Goal: Task Accomplishment & Management: Use online tool/utility

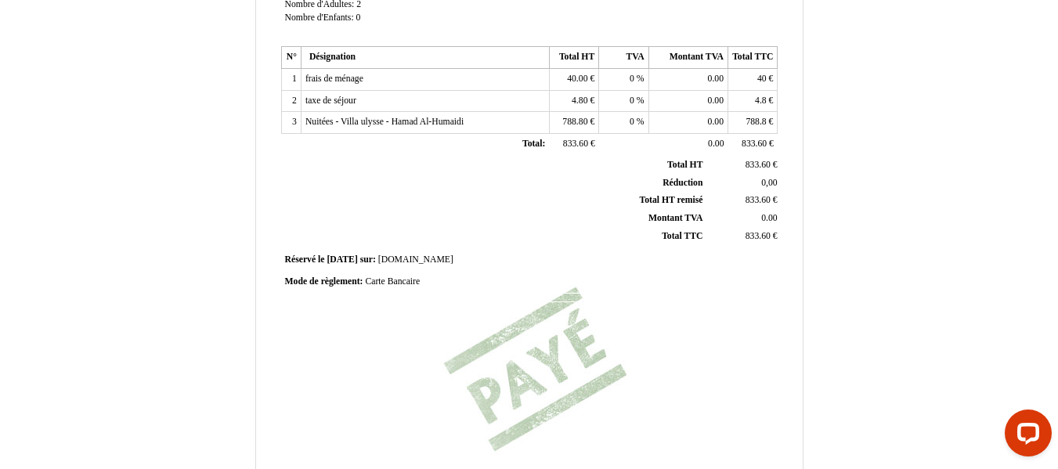
scroll to position [302, 0]
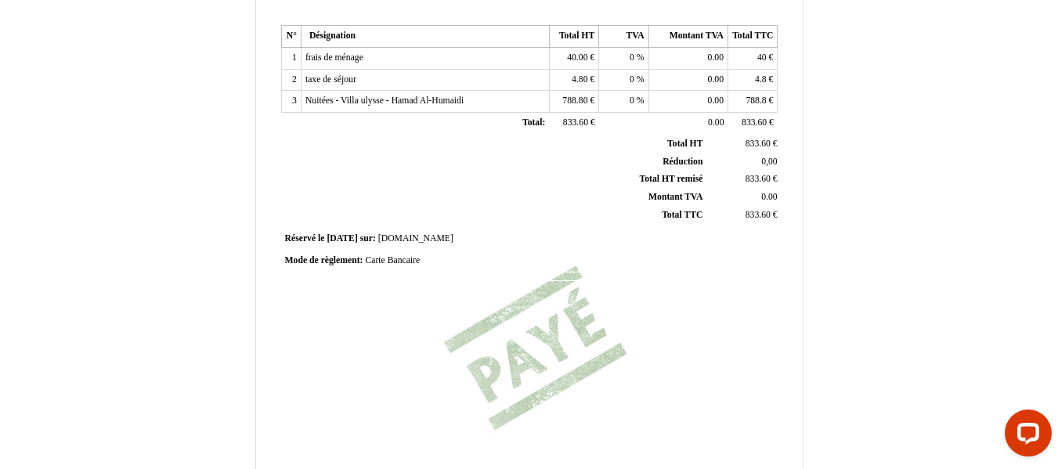
click at [403, 262] on span "Carte Bancaire" at bounding box center [392, 260] width 55 height 10
click at [403, 262] on input "Carte Bancaire" at bounding box center [455, 263] width 180 height 16
paste input "bank transfer"
type input "bank transfer"
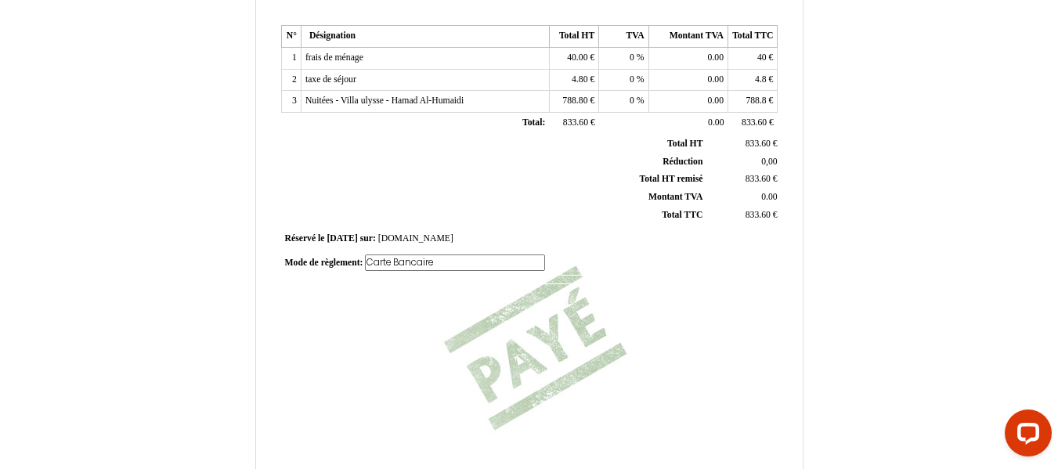
click at [525, 294] on div "Facture Facture N° 6437283 6437283 Date de création [DATE] Hebergeur: [GEOGRAPH…" at bounding box center [529, 137] width 502 height 740
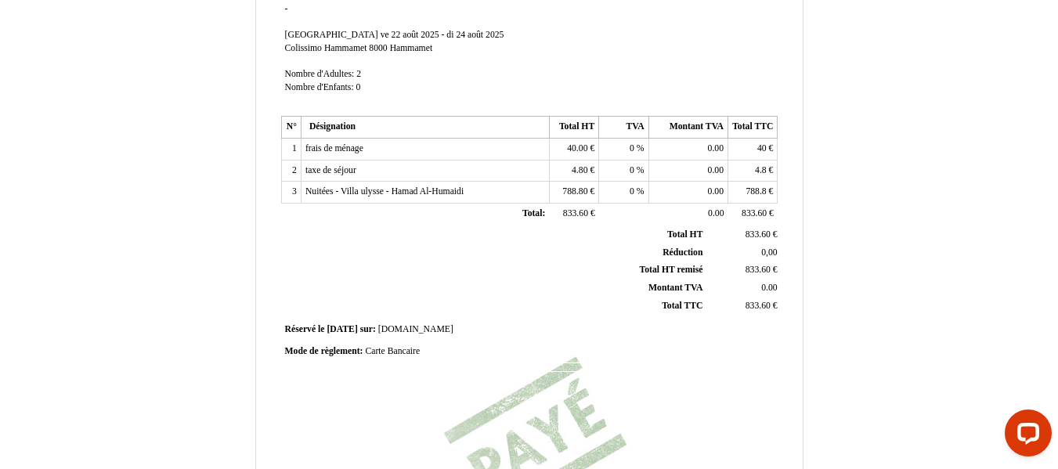
scroll to position [193, 0]
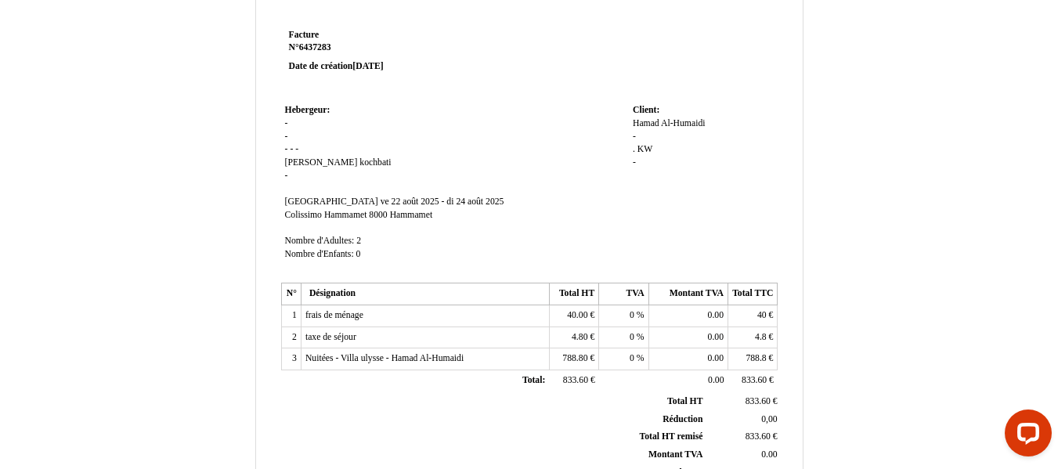
click at [359, 158] on span "kochbati" at bounding box center [374, 162] width 31 height 10
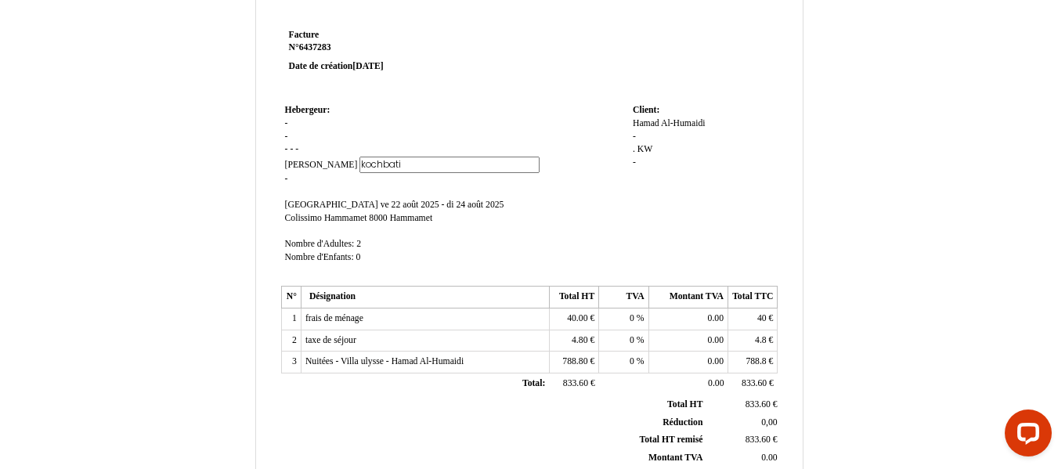
click at [519, 229] on td "Hebergeur: Hebergeur: - - - - - [PERSON_NAME] [PERSON_NAME] kochbati kochbati -…" at bounding box center [455, 191] width 348 height 182
click at [358, 320] on span "frais de ménage" at bounding box center [334, 318] width 58 height 10
click at [358, 320] on span "frais de ménage frais de ménage" at bounding box center [334, 318] width 58 height 10
click at [358, 320] on input "frais de ménage" at bounding box center [395, 320] width 180 height 16
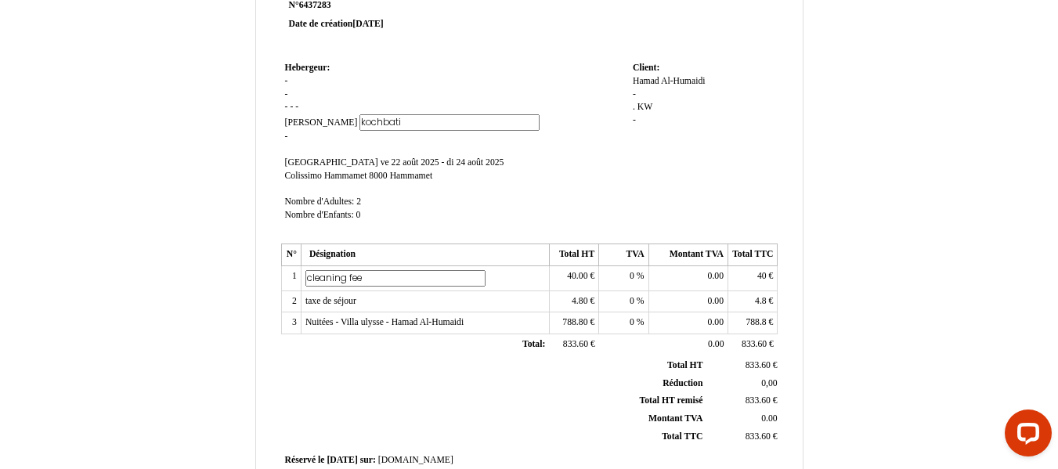
scroll to position [101, 0]
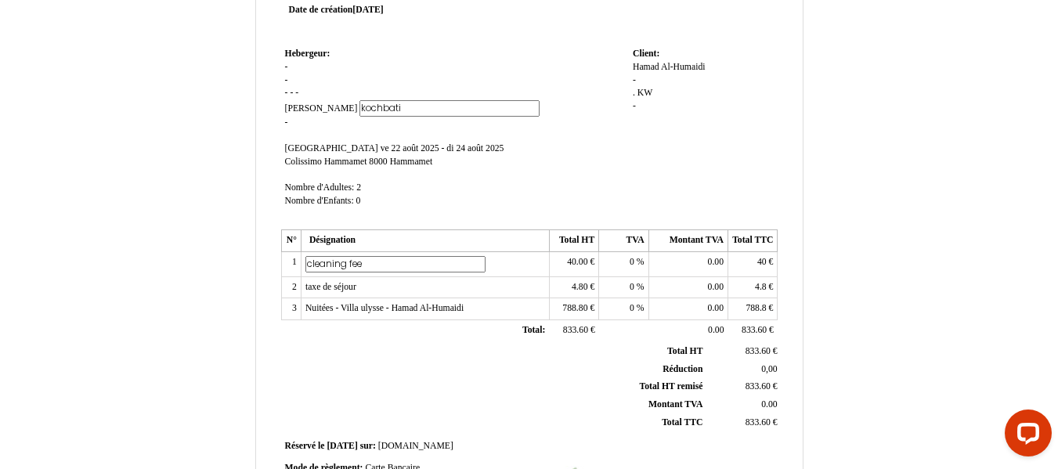
type input "cleaning fee"
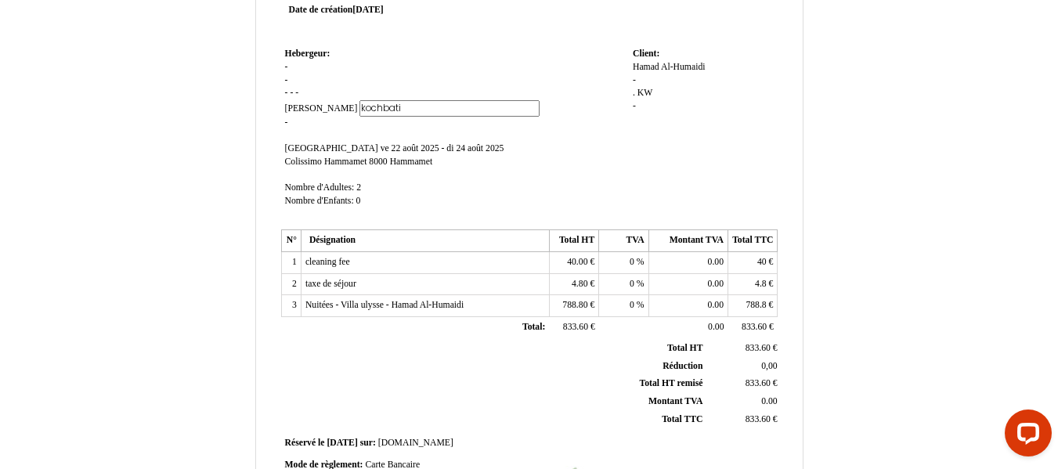
click at [334, 281] on span "taxe de séjour" at bounding box center [330, 284] width 51 height 10
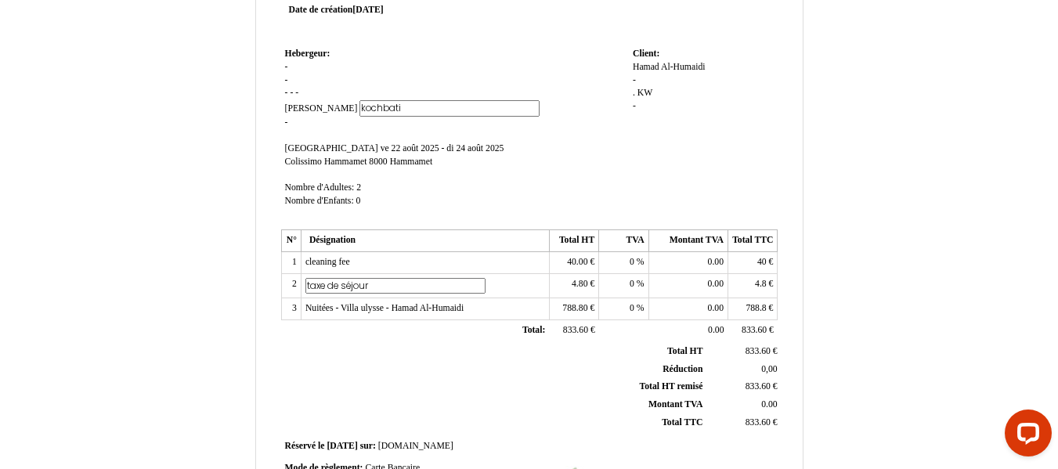
click at [334, 281] on input "taxe de séjour" at bounding box center [395, 286] width 180 height 16
paste input "tourist tax"
type input "tourist tax"
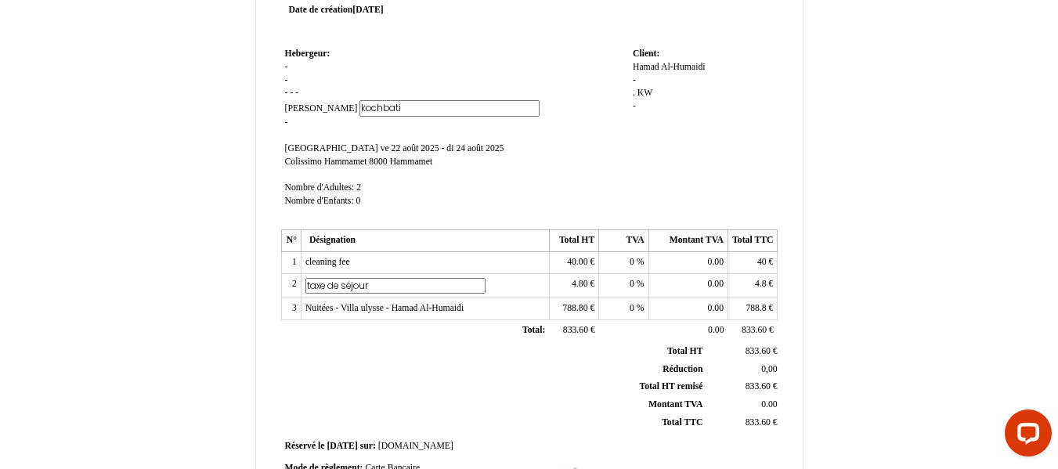
click at [214, 254] on div "Facture Facture N° 6437283 6437283 Date de création [DATE] Hebergeur: [GEOGRAPH…" at bounding box center [529, 388] width 916 height 909
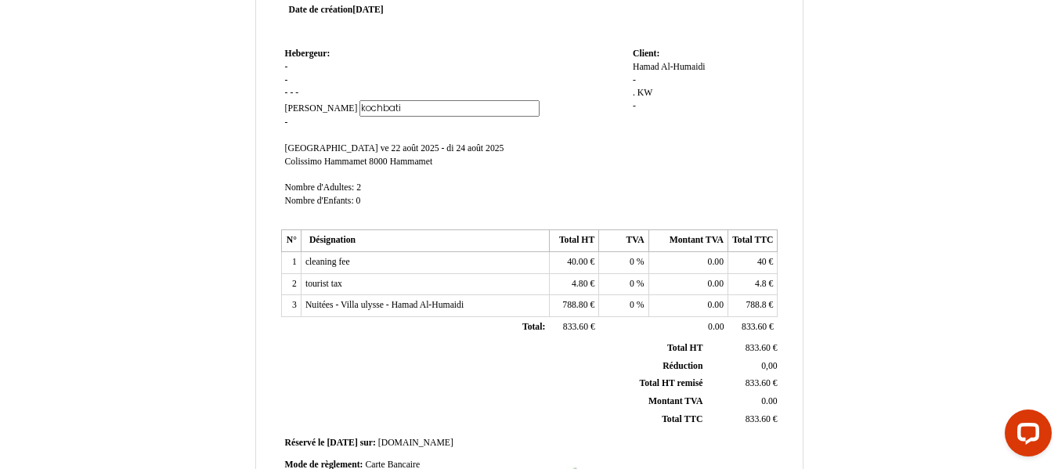
drag, startPoint x: 335, startPoint y: 305, endPoint x: 312, endPoint y: 304, distance: 23.5
click at [312, 304] on span "Nuitées - Villa ulysse - Hamad Al-Humaidi" at bounding box center [384, 305] width 158 height 10
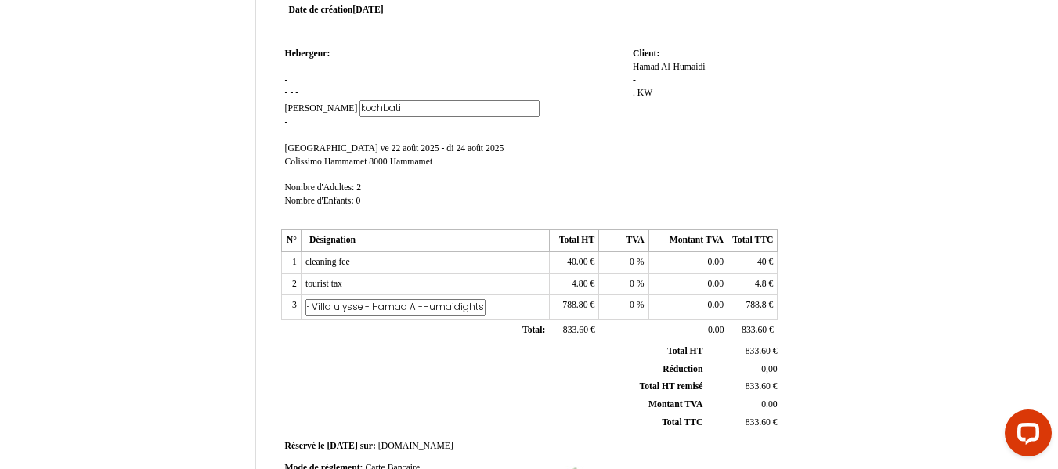
scroll to position [0, 100]
click at [400, 307] on input "Nuitées - Villa ulysse - Hamad Al-Humaidights" at bounding box center [395, 307] width 180 height 16
click at [296, 332] on td at bounding box center [291, 331] width 20 height 22
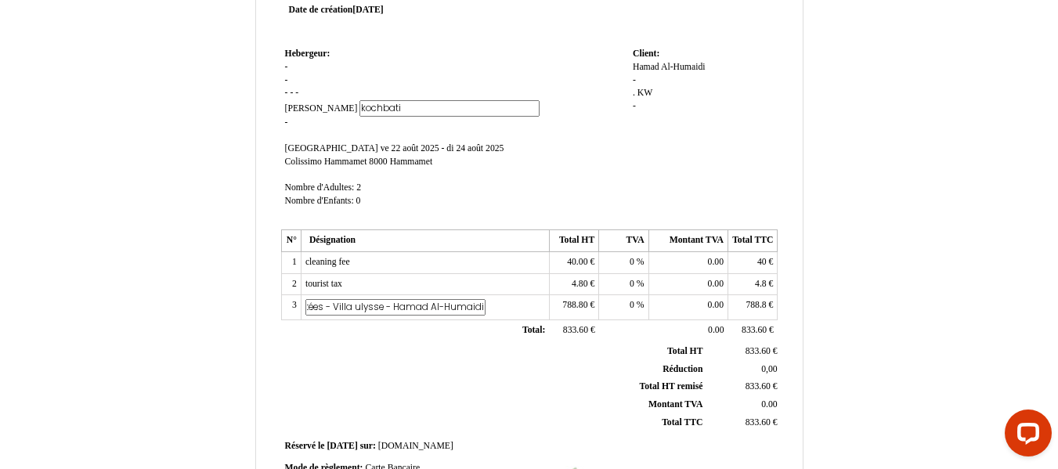
scroll to position [0, 0]
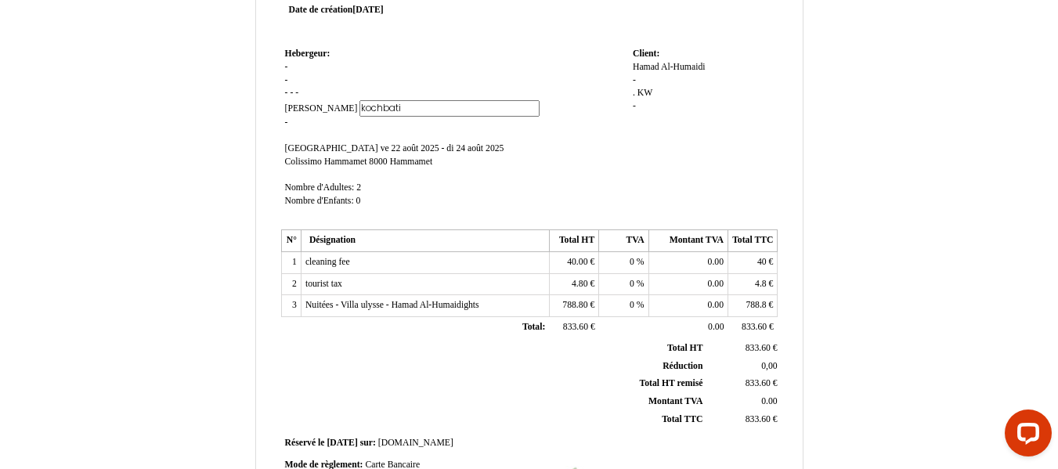
click at [484, 307] on td "Nuitées - Villa ulysse - Hamad Al-Humaidights Nuitées - Villa ulysse - [GEOGRAP…" at bounding box center [425, 306] width 248 height 22
click at [477, 307] on span "Nuitées - Villa ulysse - Hamad Al-Humaidights" at bounding box center [392, 305] width 174 height 10
click at [477, 307] on td "Nuitées - Villa ulysse - Hamad Al-Humaidights Nuitées - Villa ulysse - [GEOGRAP…" at bounding box center [425, 306] width 248 height 22
click at [477, 307] on span "Nuitées - Villa ulysse - Hamad Al-Humaidights" at bounding box center [392, 305] width 174 height 10
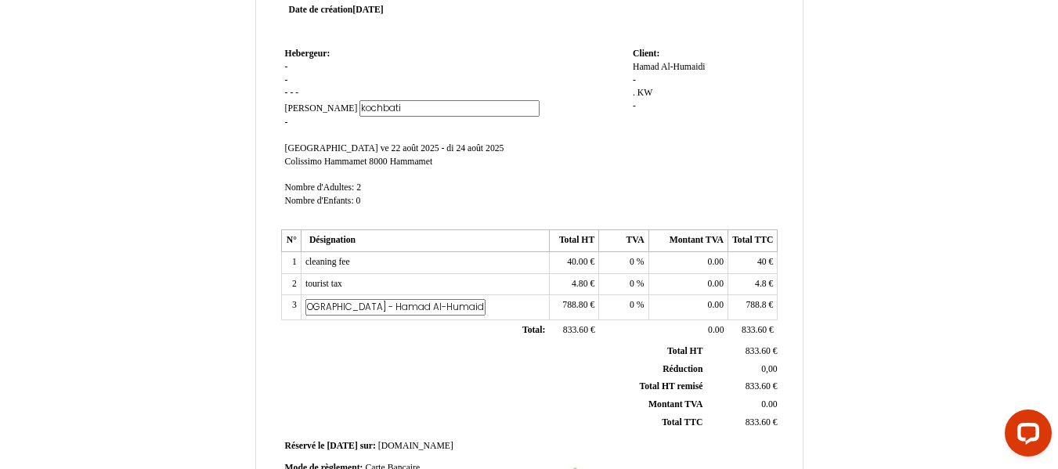
scroll to position [0, 78]
click at [323, 308] on input "Nuitées - [GEOGRAPHIC_DATA] - Hamad Al-Humaid" at bounding box center [395, 307] width 180 height 16
click at [340, 309] on input "Nuitées - [GEOGRAPHIC_DATA] - Hamad Al-Humaid" at bounding box center [395, 307] width 180 height 16
click at [374, 323] on td "Total: Total:" at bounding box center [425, 331] width 248 height 22
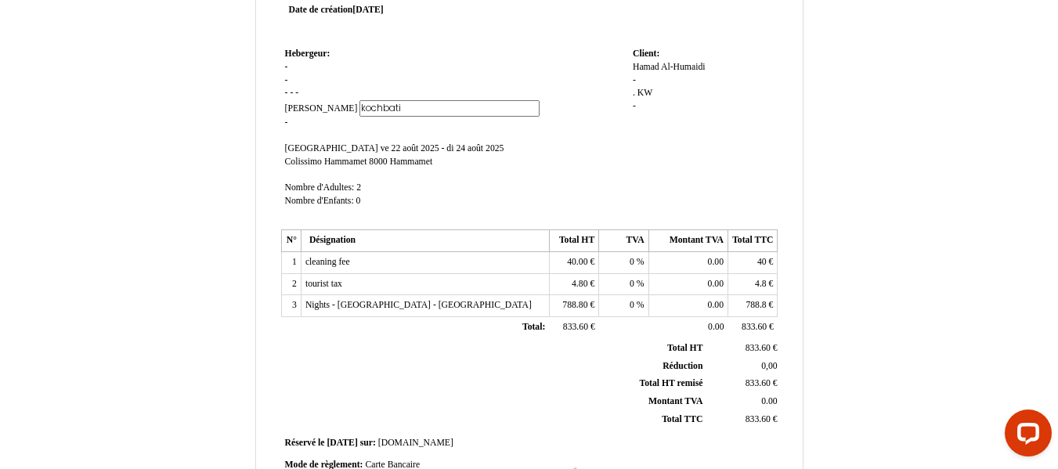
click at [456, 303] on span "Nights - [GEOGRAPHIC_DATA] - [GEOGRAPHIC_DATA]" at bounding box center [418, 305] width 226 height 10
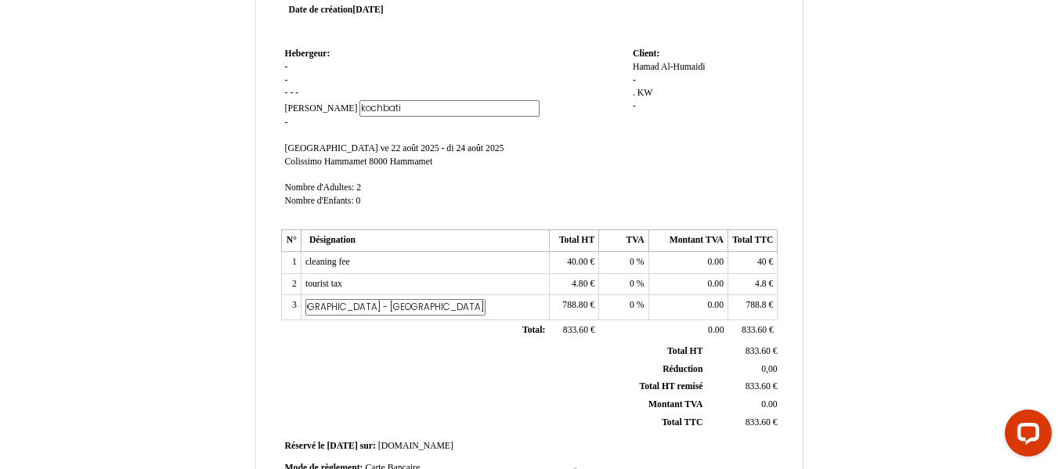
click at [413, 308] on input "Nights - [GEOGRAPHIC_DATA] - [GEOGRAPHIC_DATA]" at bounding box center [395, 307] width 180 height 16
type input "Nights - [GEOGRAPHIC_DATA] - [GEOGRAPHIC_DATA] Al-Humaidi"
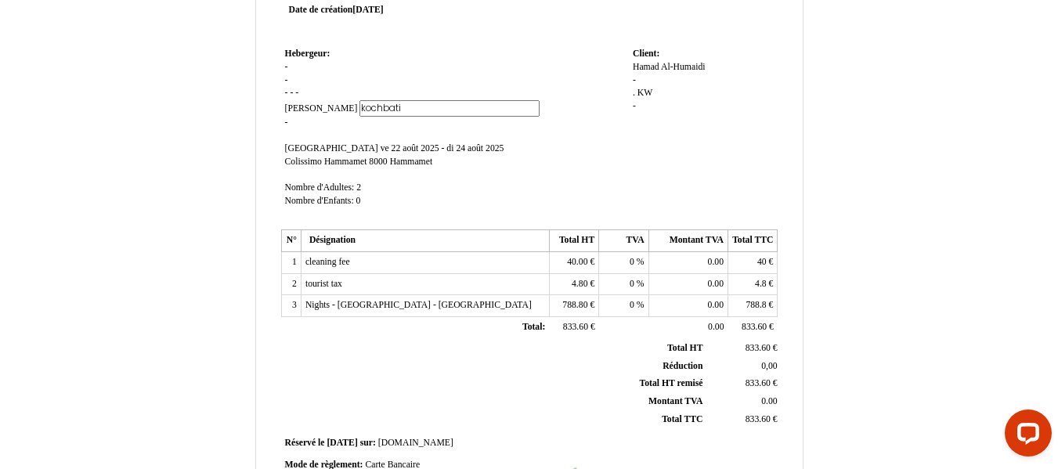
click at [441, 348] on th "Total HT Total HT" at bounding box center [494, 348] width 423 height 17
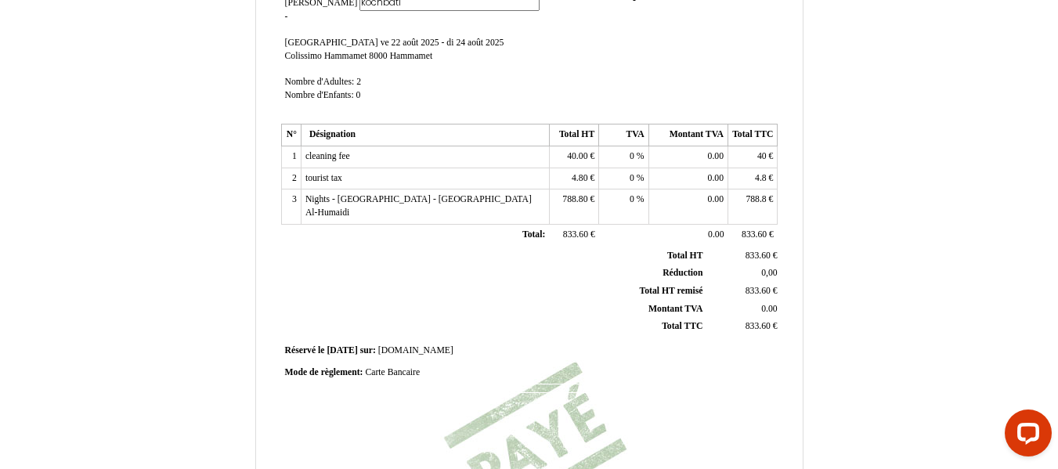
scroll to position [283, 0]
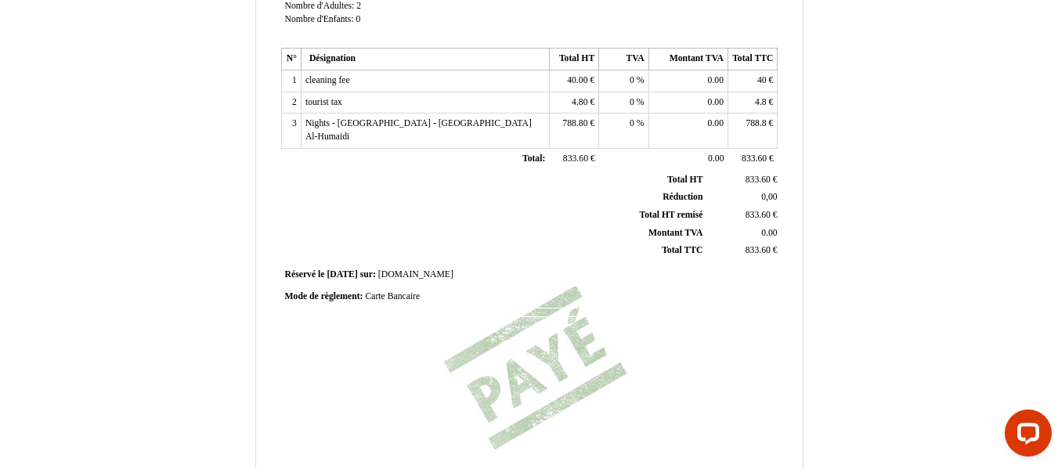
click at [310, 269] on span "Réservé le" at bounding box center [305, 274] width 40 height 10
click at [325, 269] on input "Réservé le" at bounding box center [377, 277] width 184 height 16
type input "reserved"
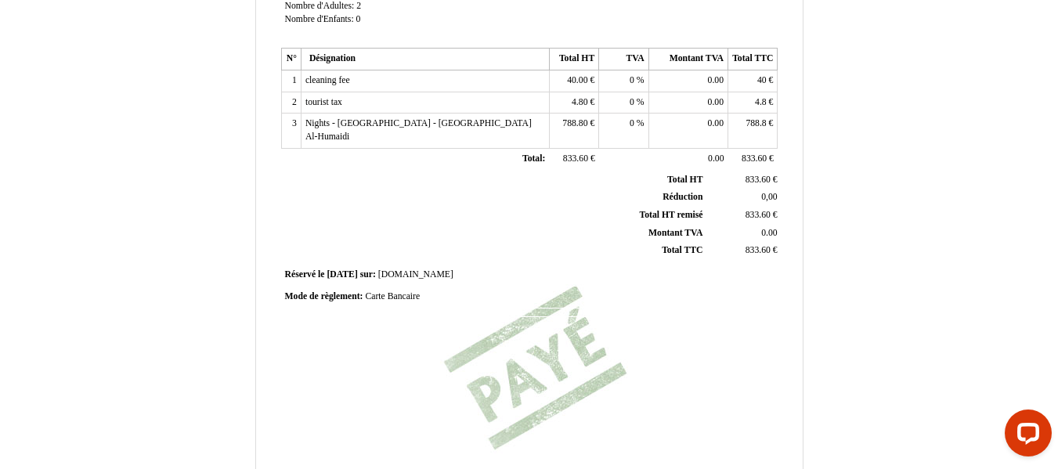
click at [338, 334] on div "Facture Facture N° 6437283 6437283 Date de création [DATE] Hebergeur: [GEOGRAPH…" at bounding box center [529, 157] width 502 height 740
click at [330, 291] on span "Mode de règlement:" at bounding box center [324, 296] width 78 height 10
click at [330, 291] on input "Mode de règlement:" at bounding box center [377, 299] width 184 height 16
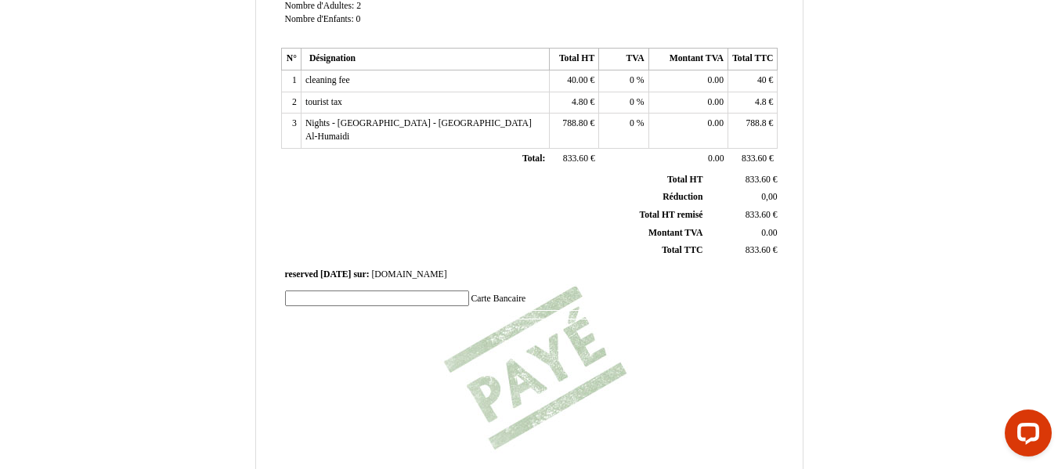
paste input "method of regulation"
type input "method of regulation:"
click at [417, 321] on div "Facture Facture N° 6437283 6437283 Date de création [DATE] Hebergeur: [GEOGRAPH…" at bounding box center [529, 157] width 502 height 740
click at [417, 291] on span "Carte Bancaire" at bounding box center [399, 296] width 55 height 10
click at [417, 291] on input "Carte Bancaire" at bounding box center [462, 299] width 180 height 16
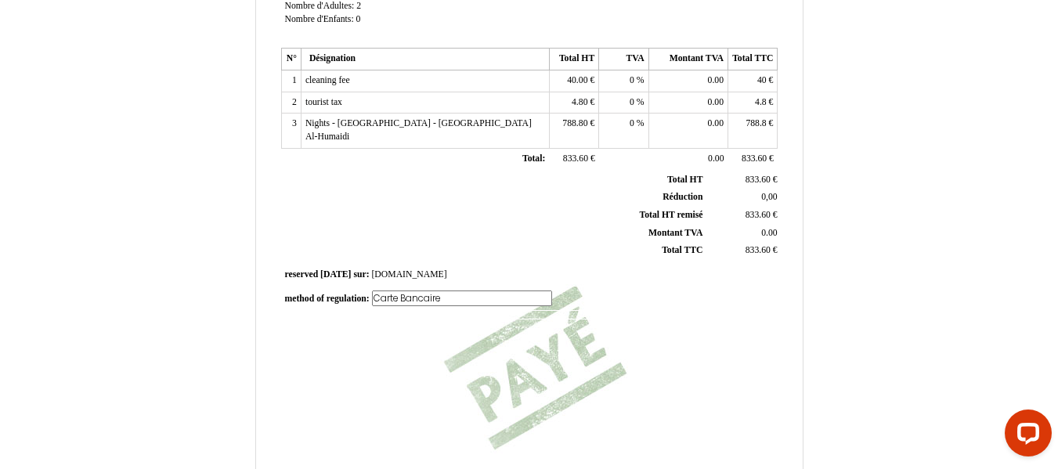
click at [417, 291] on input "Carte Bancaire" at bounding box center [462, 299] width 180 height 16
paste input "bank transfer"
type input "bank transfer"
click at [565, 374] on div "Facture Facture N° 6437283 6437283 Date de création [DATE] Hebergeur: [GEOGRAPH…" at bounding box center [529, 157] width 502 height 740
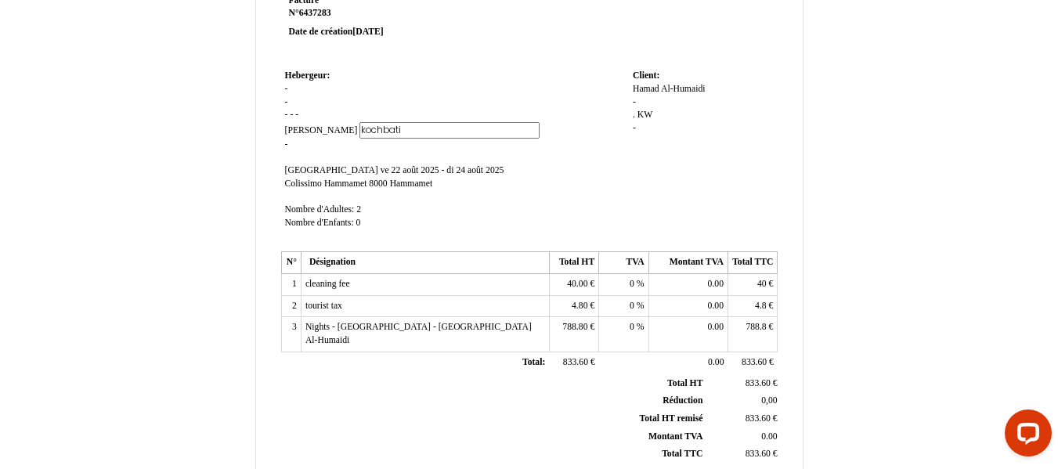
scroll to position [78, 0]
click at [359, 260] on th "Désignation" at bounding box center [425, 264] width 248 height 22
click at [359, 265] on th "Désignation" at bounding box center [425, 264] width 248 height 22
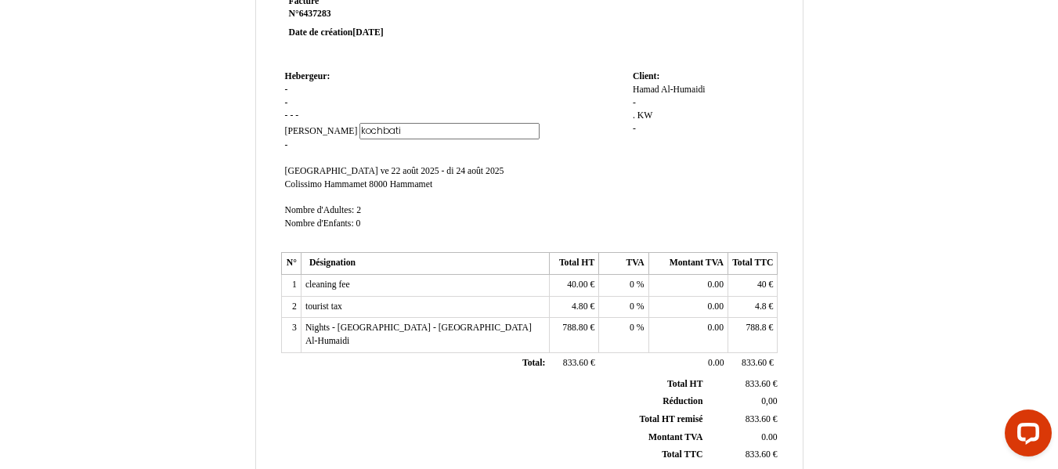
click at [341, 251] on div "Facture Facture N° 6437283 6437283 Date de création [DATE] Hebergeur: [GEOGRAPH…" at bounding box center [529, 361] width 502 height 740
click at [342, 263] on th "Désignation" at bounding box center [425, 264] width 248 height 22
drag, startPoint x: 342, startPoint y: 263, endPoint x: 323, endPoint y: 263, distance: 18.8
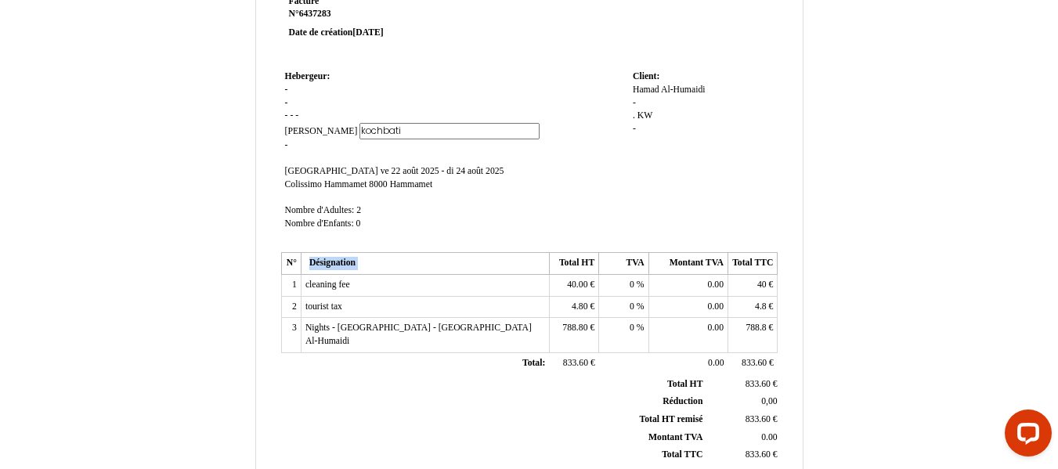
click at [323, 263] on th "Désignation" at bounding box center [425, 264] width 248 height 22
click at [564, 255] on th "Total HT" at bounding box center [573, 264] width 49 height 22
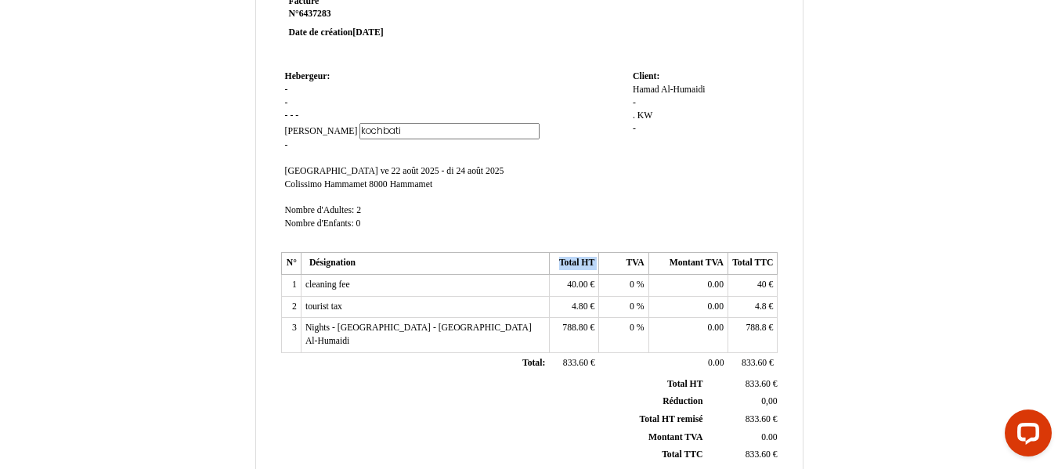
click at [564, 255] on th "Total HT" at bounding box center [573, 264] width 49 height 22
click at [433, 428] on th "Montant TVA Montant TVA" at bounding box center [494, 437] width 423 height 18
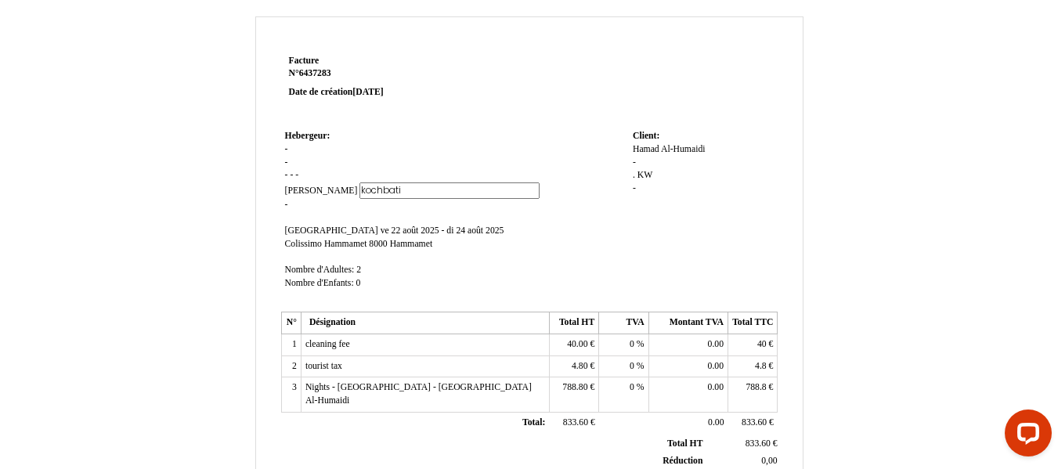
scroll to position [0, 0]
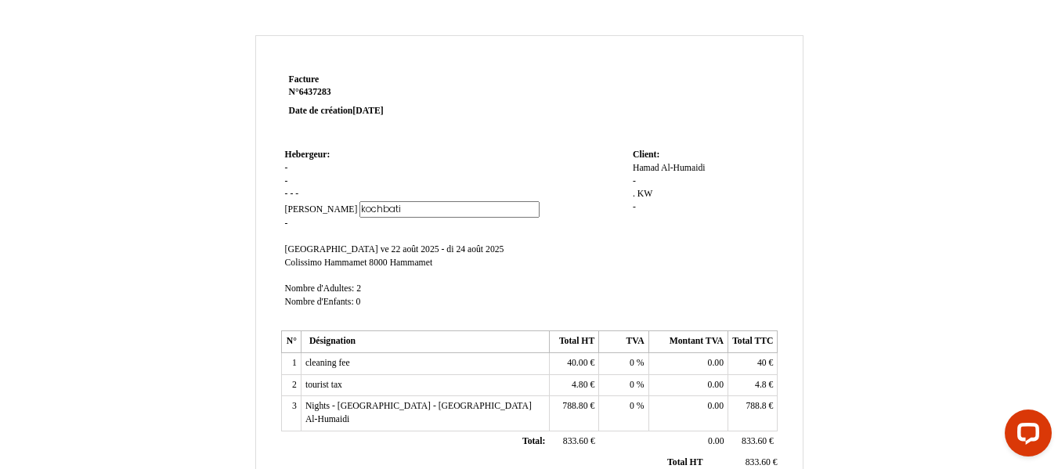
click at [295, 204] on span "[PERSON_NAME]" at bounding box center [321, 209] width 73 height 10
click at [0, 0] on input "[PERSON_NAME]" at bounding box center [0, 0] width 0 height 0
click at [540, 239] on td "Hebergeur: Hebergeur: - - - - - [PERSON_NAME] [PERSON_NAME] kochbati kochbati -…" at bounding box center [455, 236] width 348 height 182
click at [375, 208] on input "kochbati" at bounding box center [449, 209] width 180 height 16
click at [504, 208] on td "Hebergeur: Hebergeur: - - - - - [PERSON_NAME] [PERSON_NAME] kochbati kochbati -…" at bounding box center [455, 236] width 348 height 182
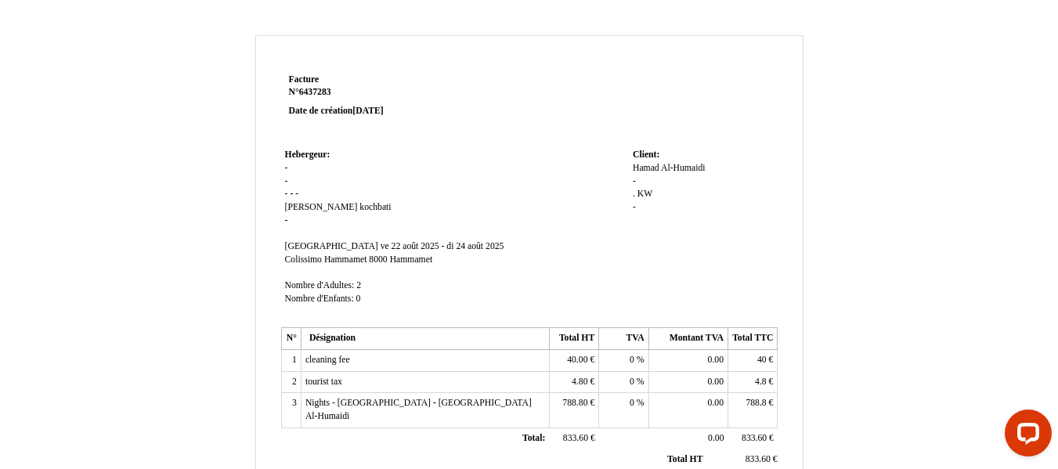
click at [308, 78] on span "Facture" at bounding box center [304, 79] width 31 height 10
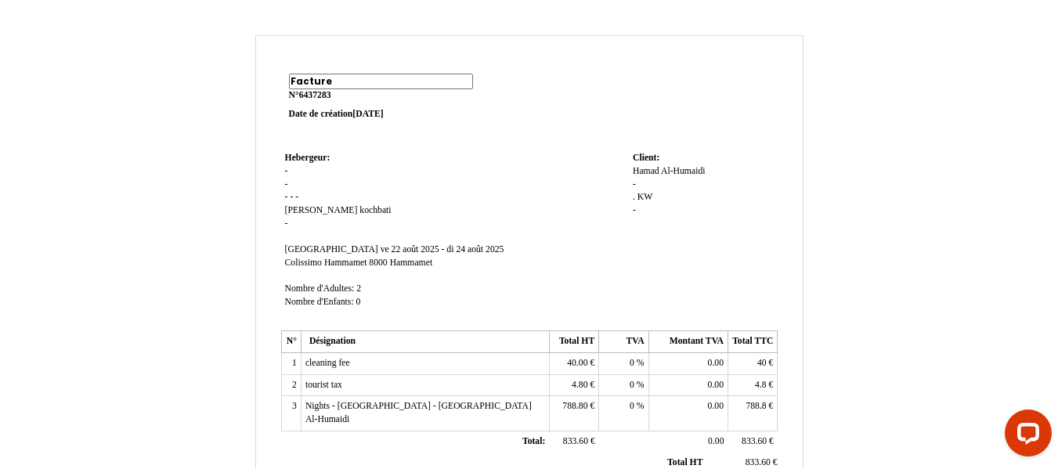
click at [308, 78] on input "Facture" at bounding box center [381, 82] width 184 height 16
type input "IVOICE"
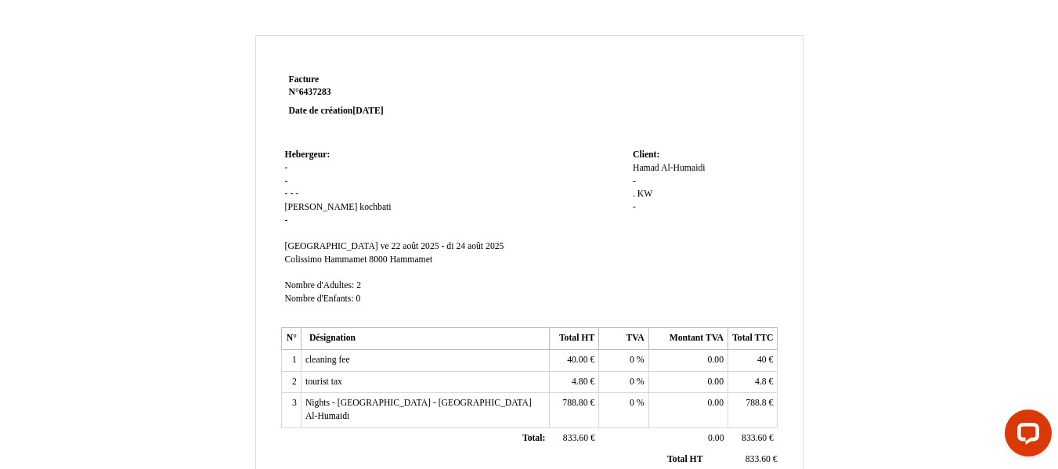
click at [523, 144] on td at bounding box center [629, 107] width 298 height 75
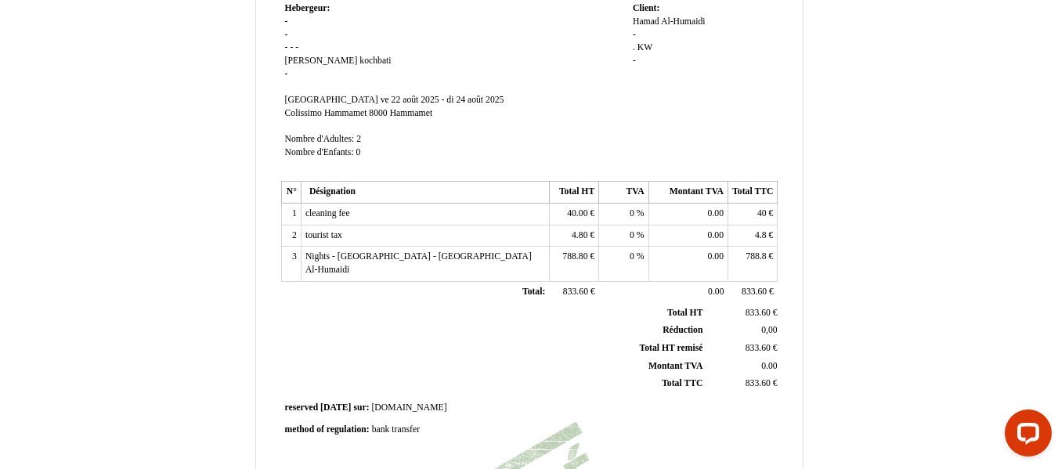
scroll to position [147, 0]
click at [675, 360] on span "Montant TVA" at bounding box center [675, 365] width 54 height 10
click at [585, 434] on div "method of regulation: method of regulation: bank transfer bank transfer" at bounding box center [529, 434] width 502 height 31
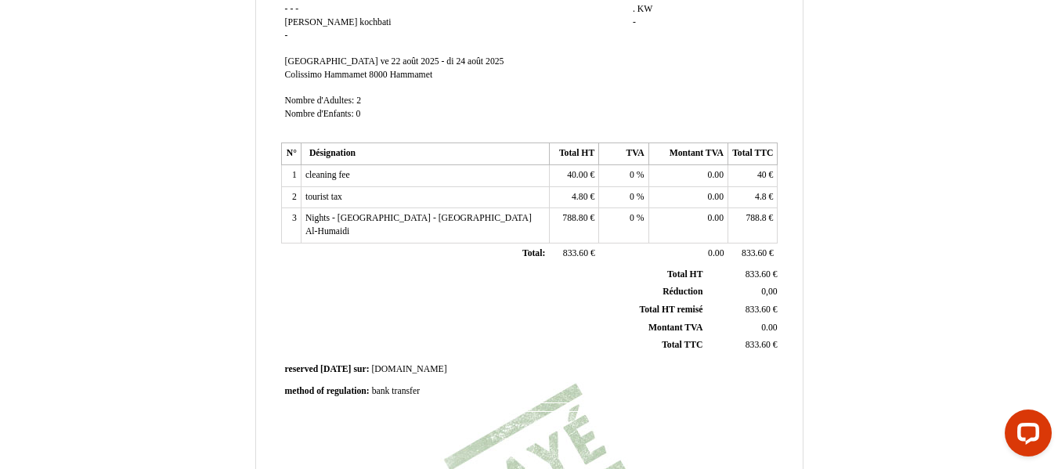
scroll to position [476, 0]
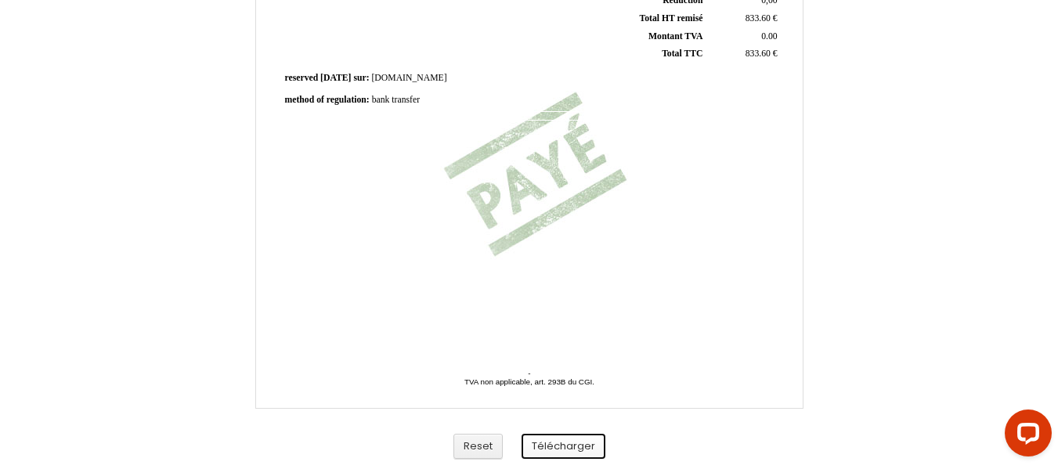
click at [553, 443] on button "Télécharger" at bounding box center [564, 447] width 84 height 26
